Goal: Browse casually: Explore the website without a specific task or goal

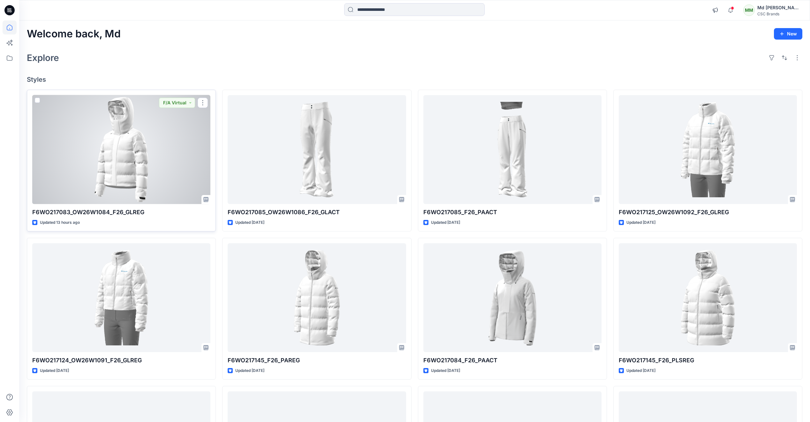
click at [134, 191] on div at bounding box center [121, 149] width 178 height 109
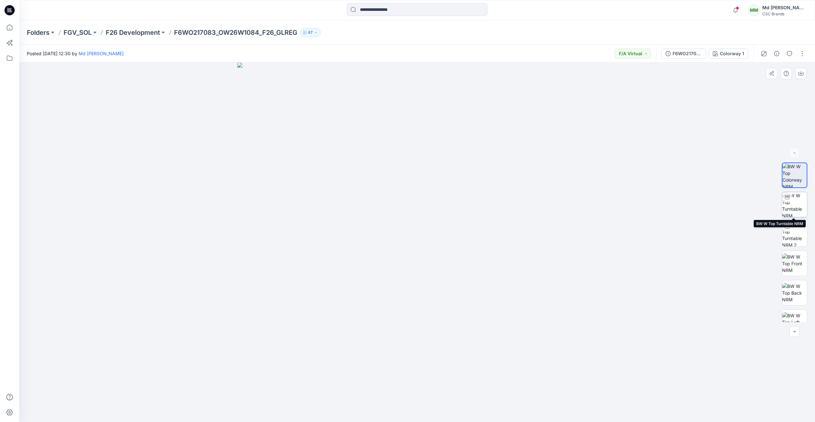
click at [795, 207] on img at bounding box center [794, 204] width 25 height 25
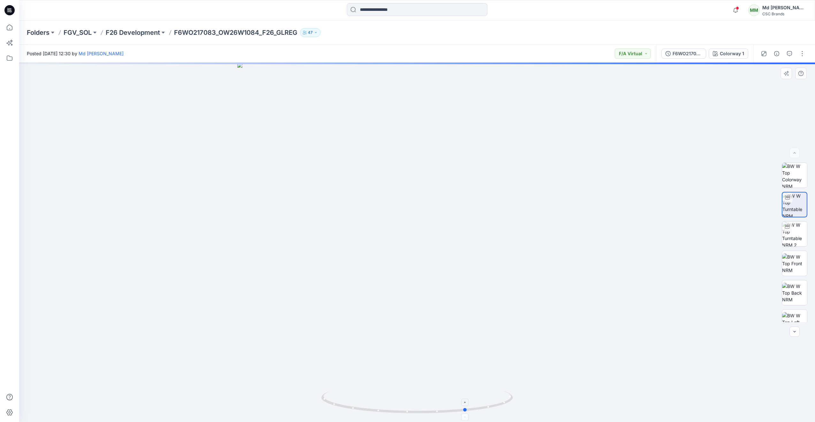
drag, startPoint x: 437, startPoint y: 415, endPoint x: 488, endPoint y: 410, distance: 50.6
click at [488, 411] on icon at bounding box center [417, 403] width 193 height 24
drag, startPoint x: 457, startPoint y: 412, endPoint x: 515, endPoint y: 410, distance: 58.5
click at [515, 410] on div at bounding box center [417, 243] width 796 height 360
drag, startPoint x: 446, startPoint y: 418, endPoint x: 529, endPoint y: 406, distance: 84.5
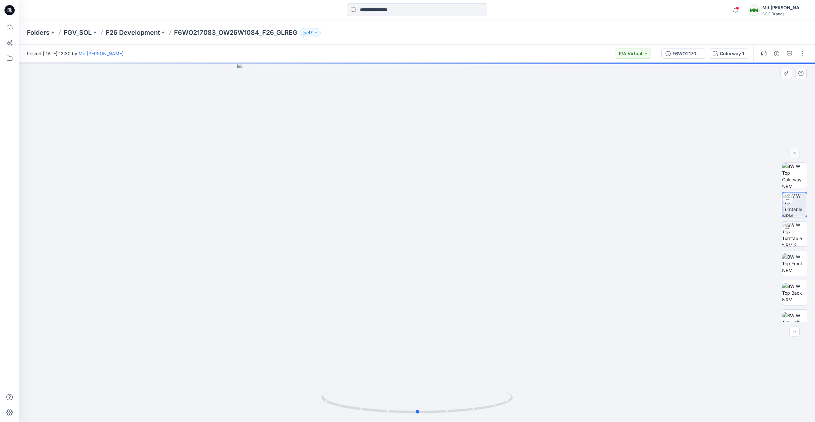
click at [529, 406] on div at bounding box center [417, 243] width 796 height 360
click at [12, 11] on icon at bounding box center [9, 10] width 10 height 10
